Goal: Transaction & Acquisition: Download file/media

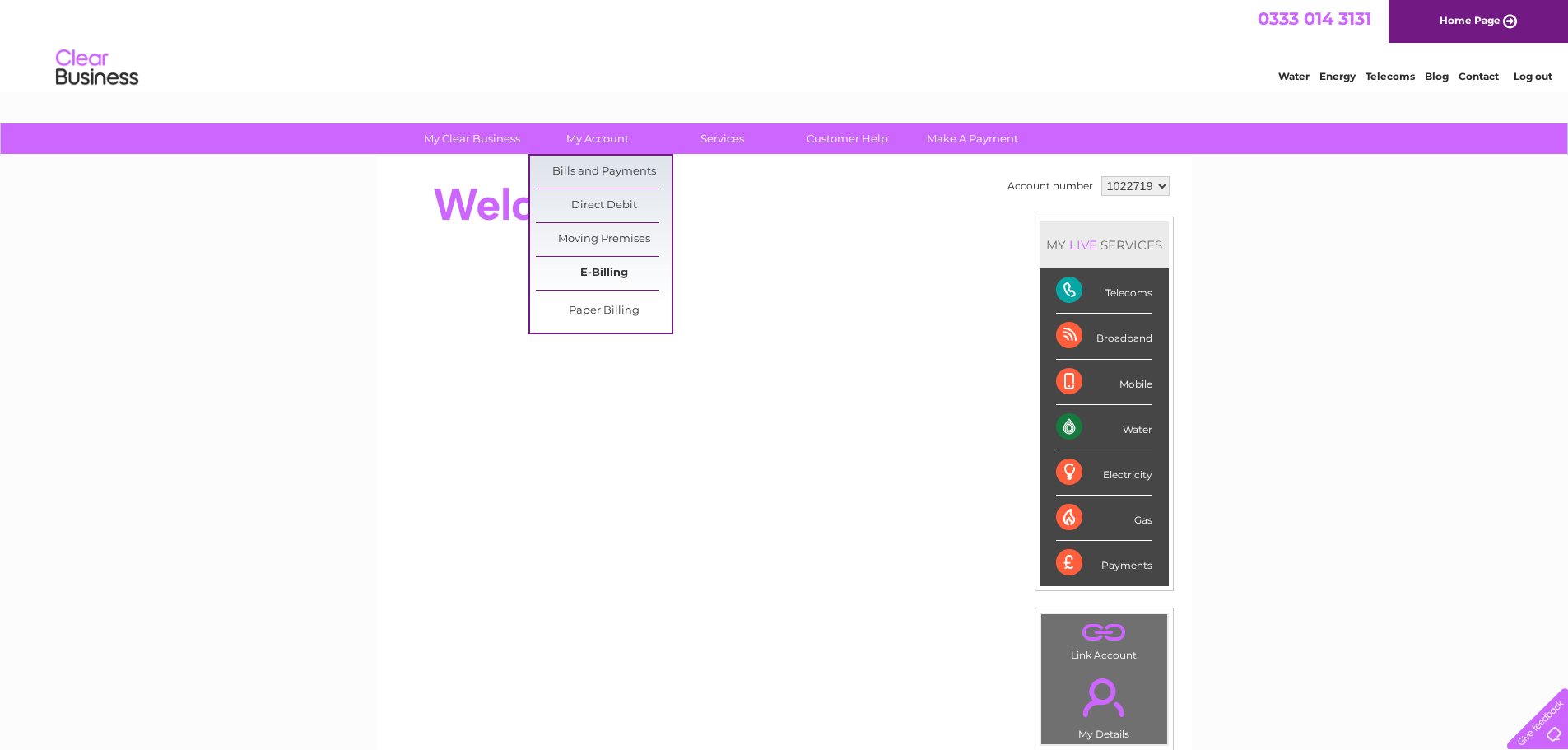
click at [600, 275] on link "E-Billing" at bounding box center [604, 273] width 136 height 33
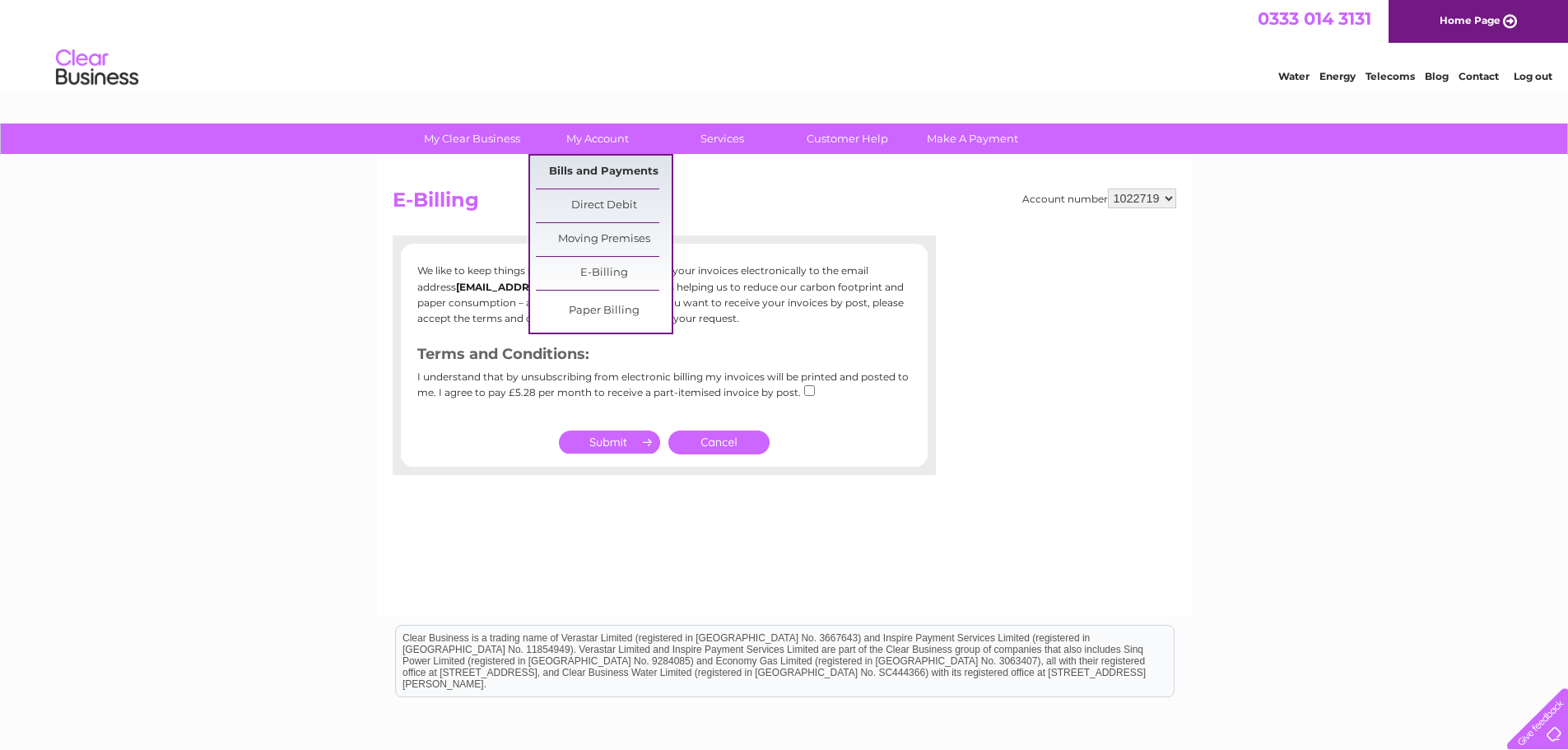
click at [611, 165] on link "Bills and Payments" at bounding box center [604, 172] width 136 height 33
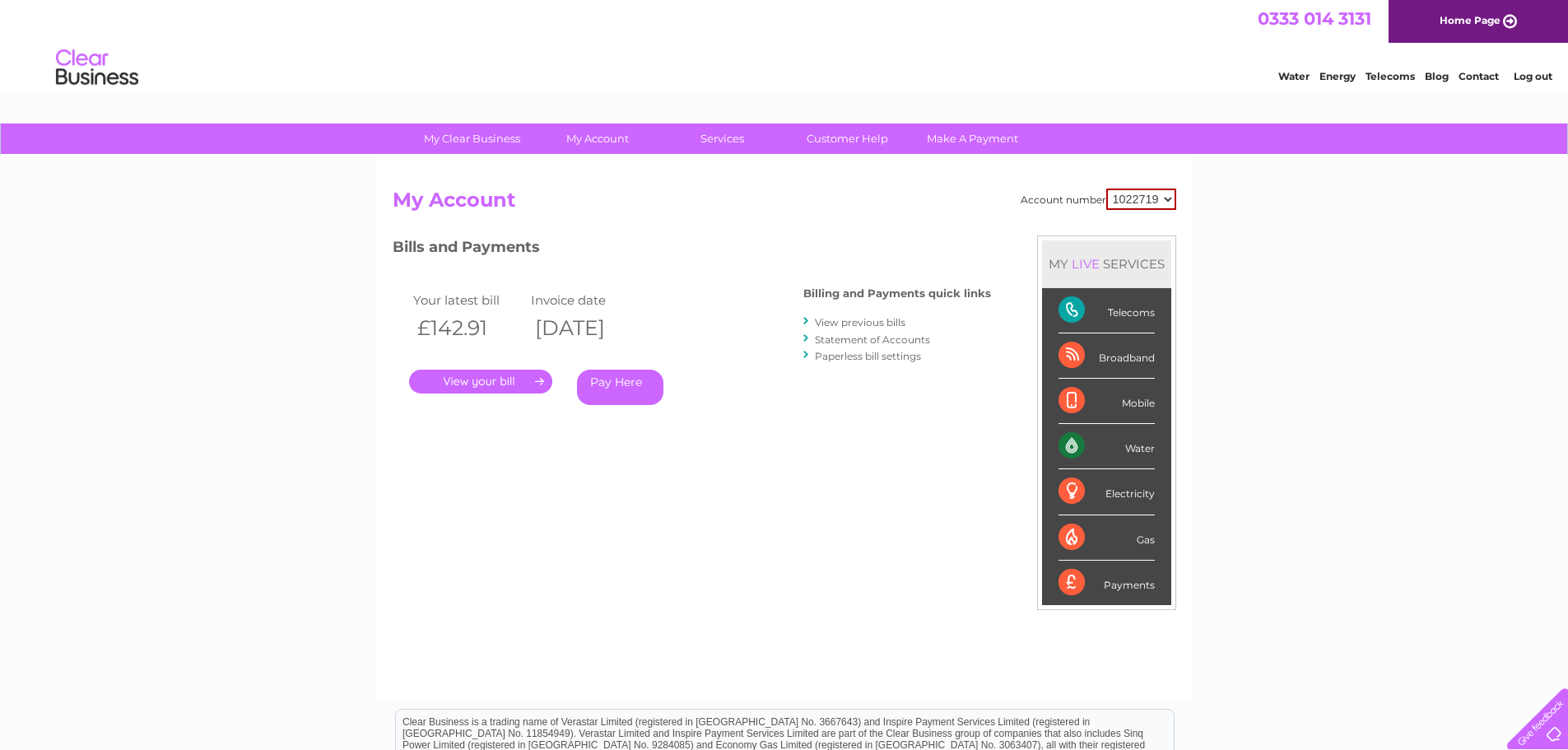
click at [865, 321] on link "View previous bills" at bounding box center [861, 322] width 91 height 13
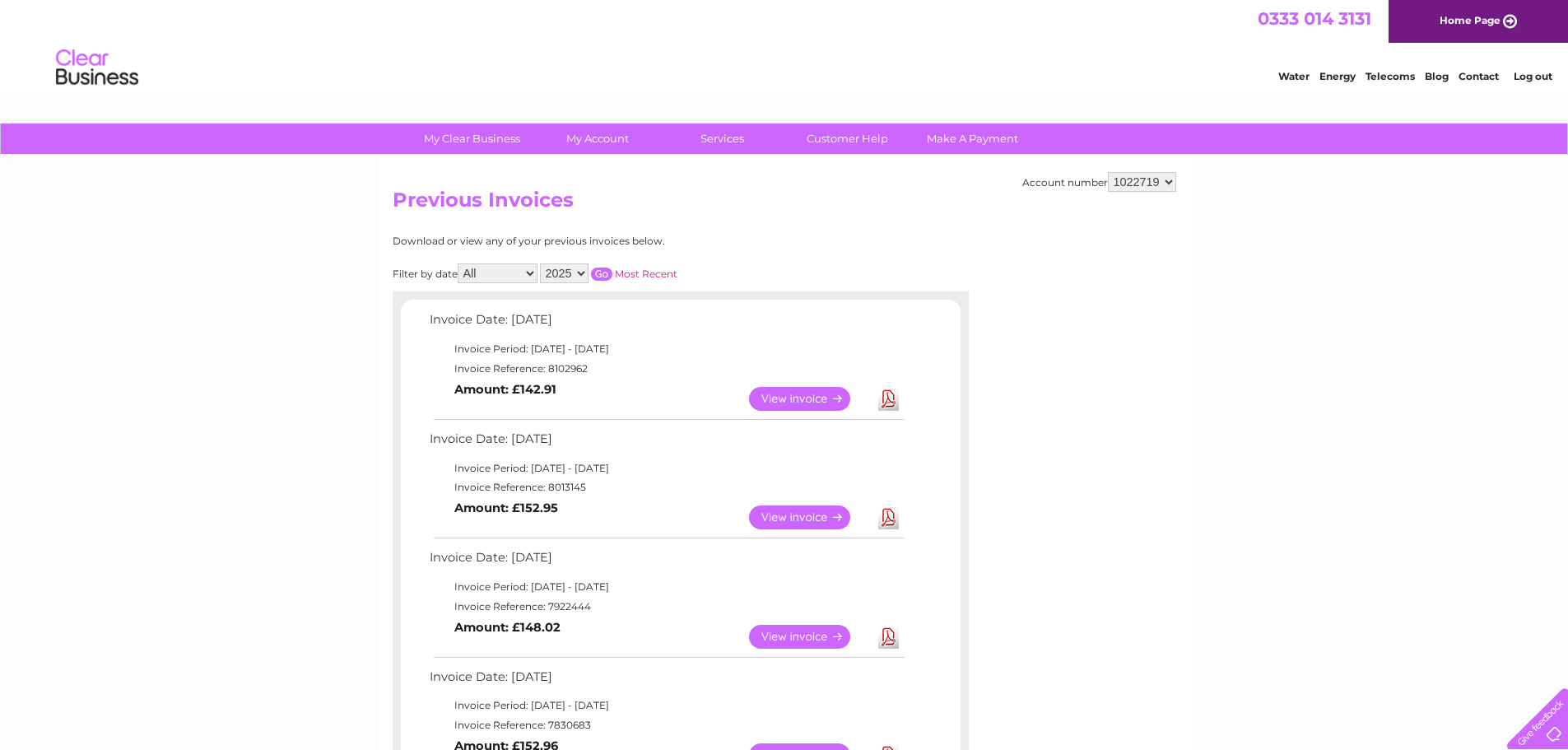
click at [895, 400] on link "Download" at bounding box center [889, 399] width 21 height 24
click at [887, 518] on link "Download" at bounding box center [889, 518] width 21 height 24
click at [892, 642] on link "Download" at bounding box center [889, 637] width 21 height 24
click at [879, 507] on link "Download" at bounding box center [889, 518] width 21 height 24
click at [893, 515] on link "Download" at bounding box center [889, 518] width 21 height 24
